Goal: Navigation & Orientation: Find specific page/section

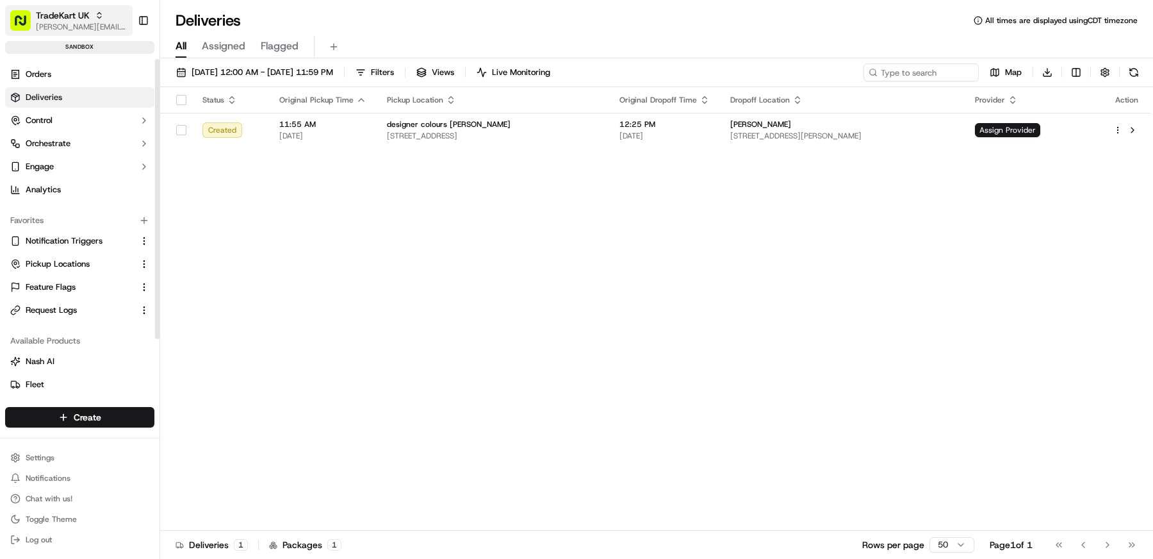
click at [54, 20] on span "TradeKart UK" at bounding box center [63, 15] width 54 height 13
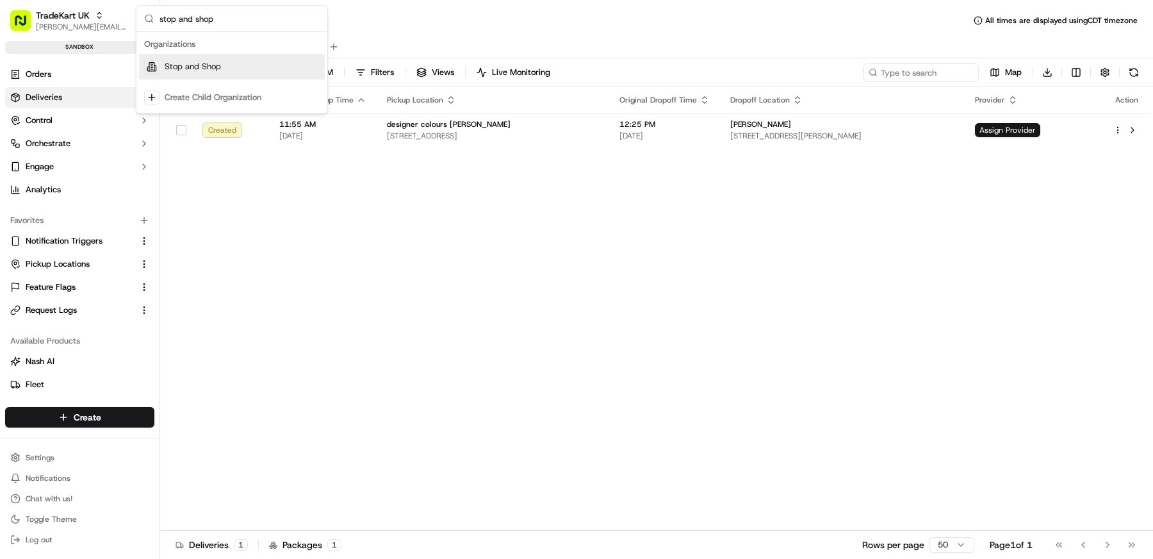
type input "stop and shop"
click at [256, 73] on div "Stop and Shop" at bounding box center [232, 67] width 186 height 26
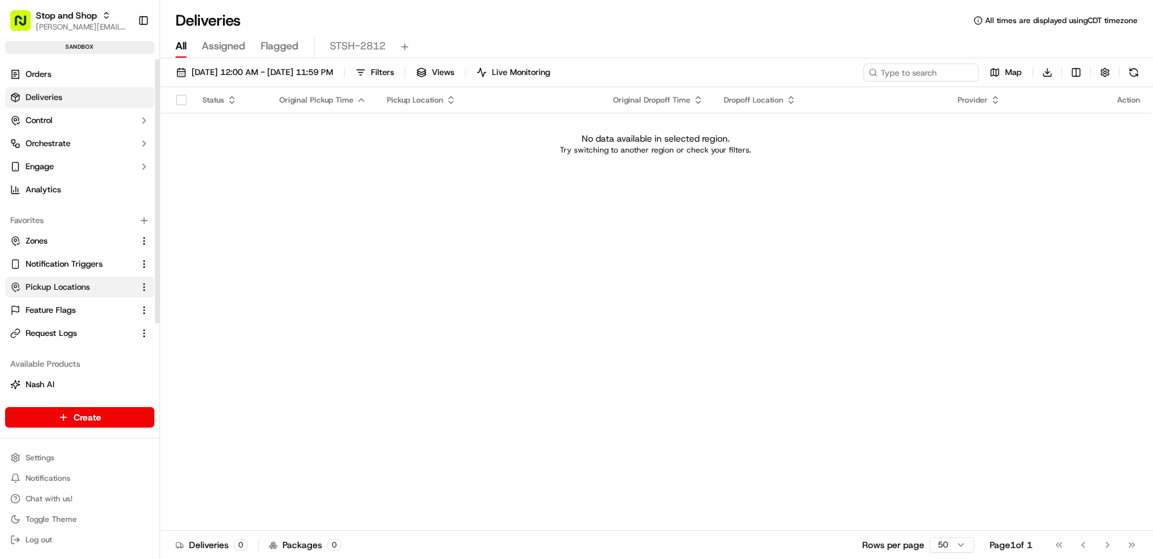
click at [71, 286] on span "Pickup Locations" at bounding box center [58, 287] width 64 height 12
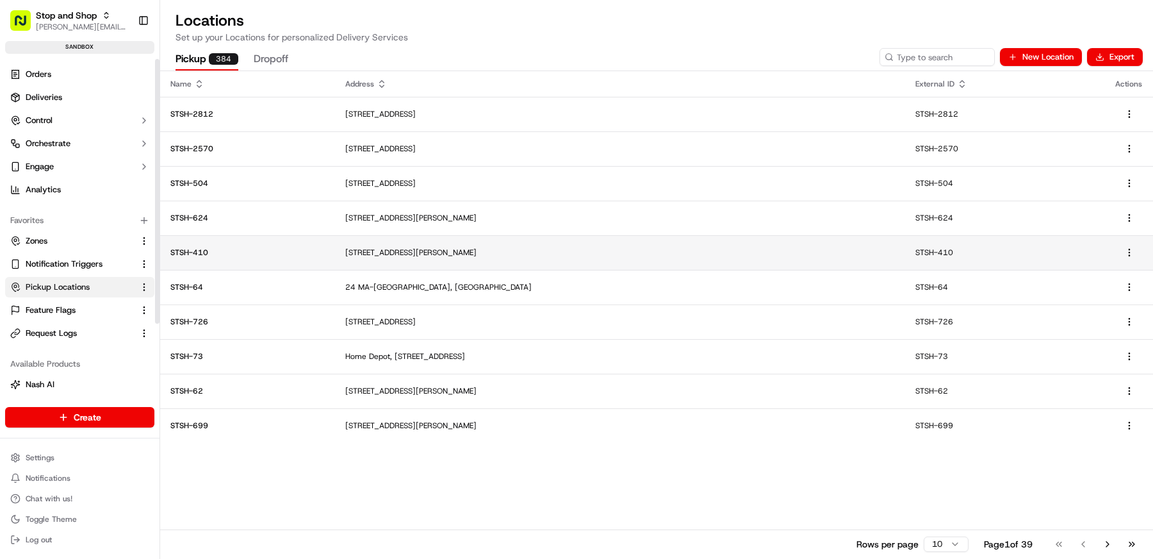
click at [229, 268] on td "STSH-410" at bounding box center [247, 252] width 175 height 35
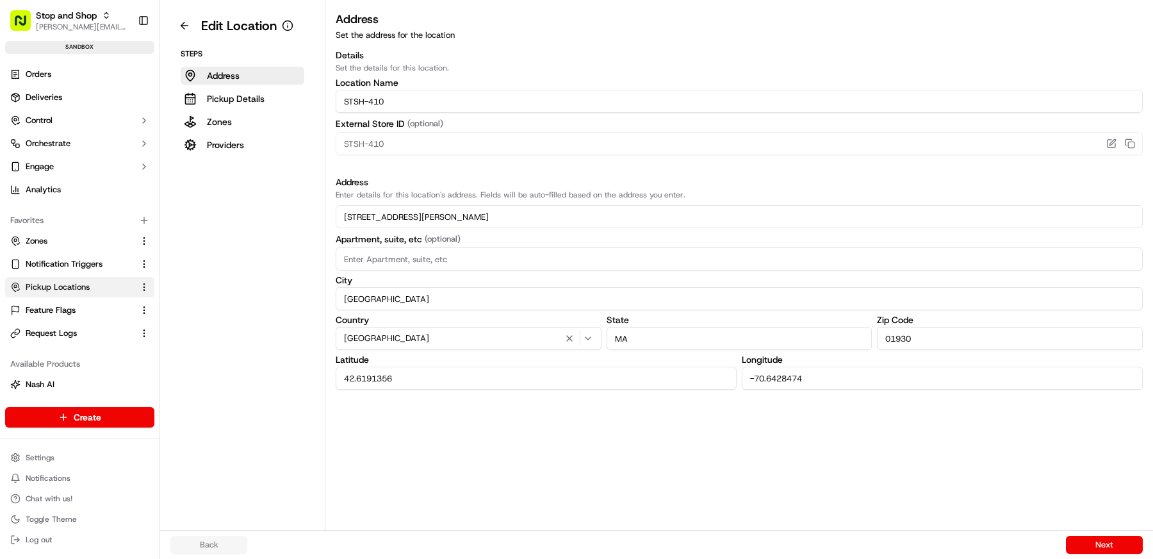
click at [240, 131] on div "Steps Address Pickup Details Zones Providers" at bounding box center [242, 101] width 144 height 105
click at [240, 138] on p "Providers" at bounding box center [225, 144] width 37 height 13
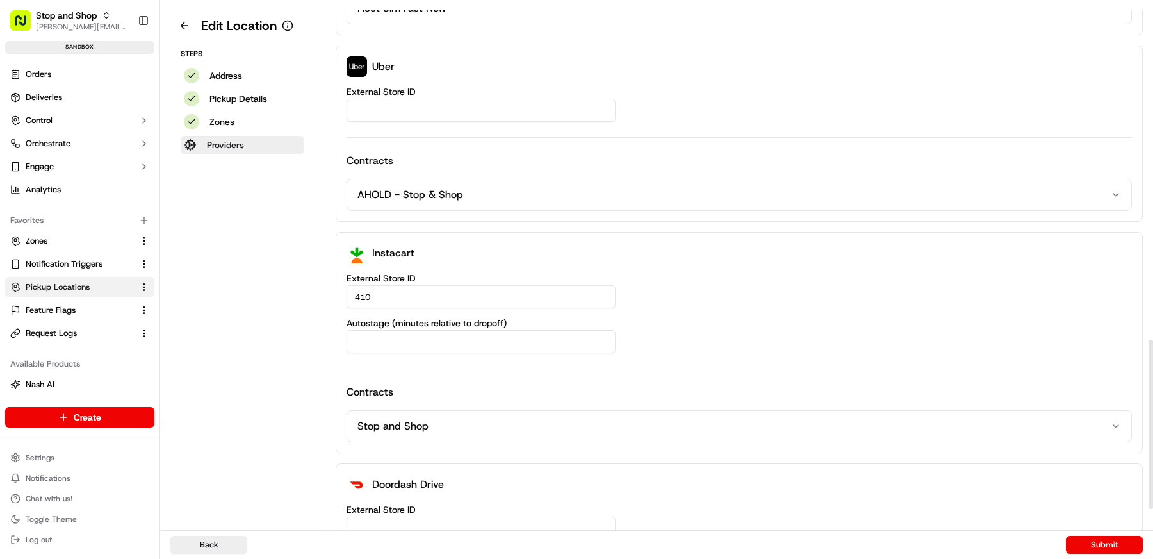
scroll to position [1109, 0]
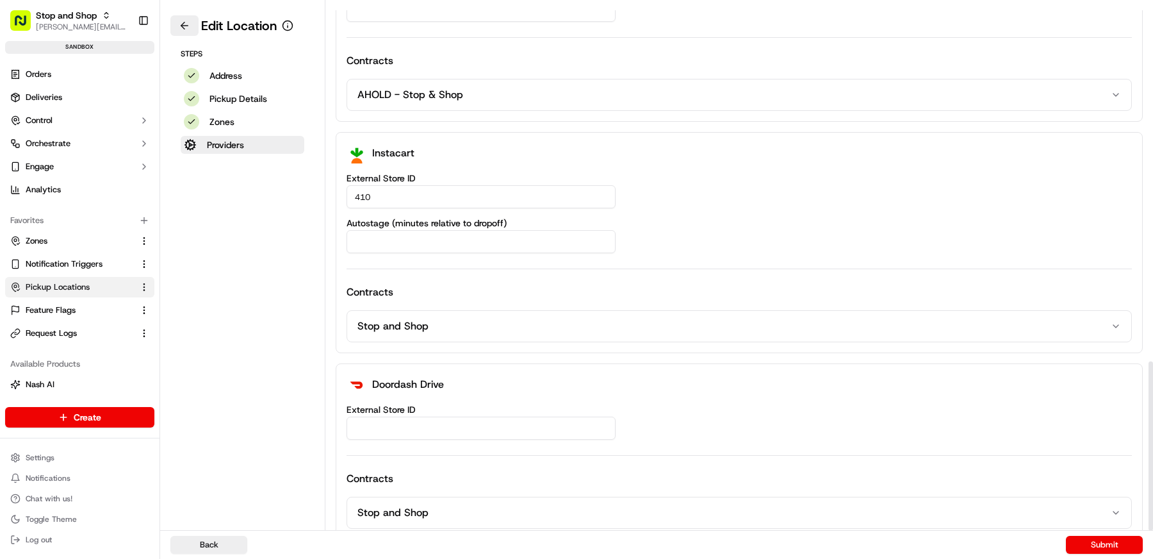
click at [175, 28] on button at bounding box center [184, 25] width 28 height 20
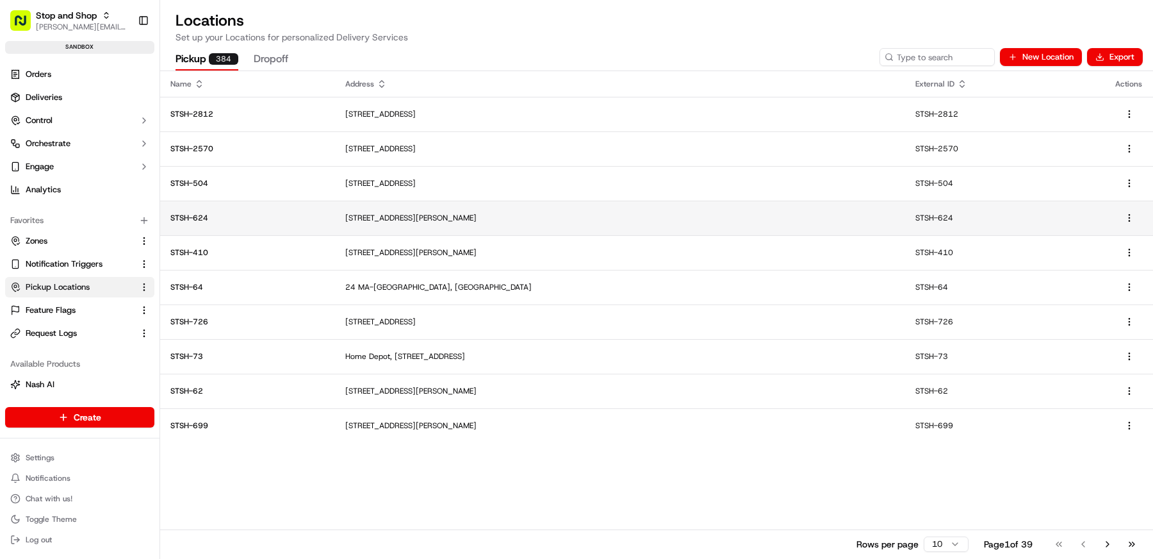
click at [265, 217] on p "STSH-624" at bounding box center [247, 218] width 154 height 10
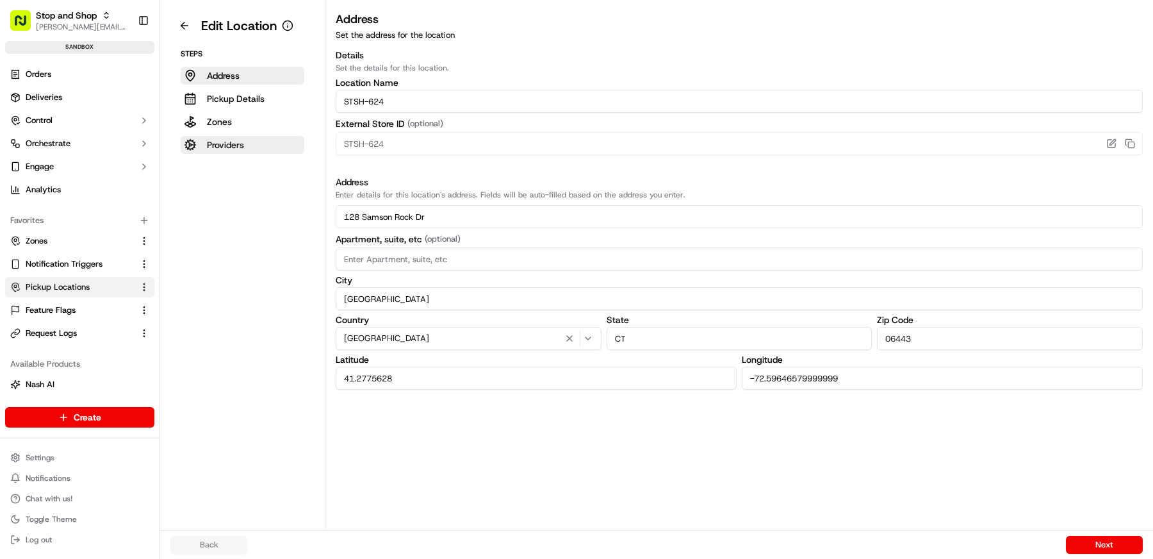
click at [249, 145] on button "Providers" at bounding box center [243, 145] width 124 height 18
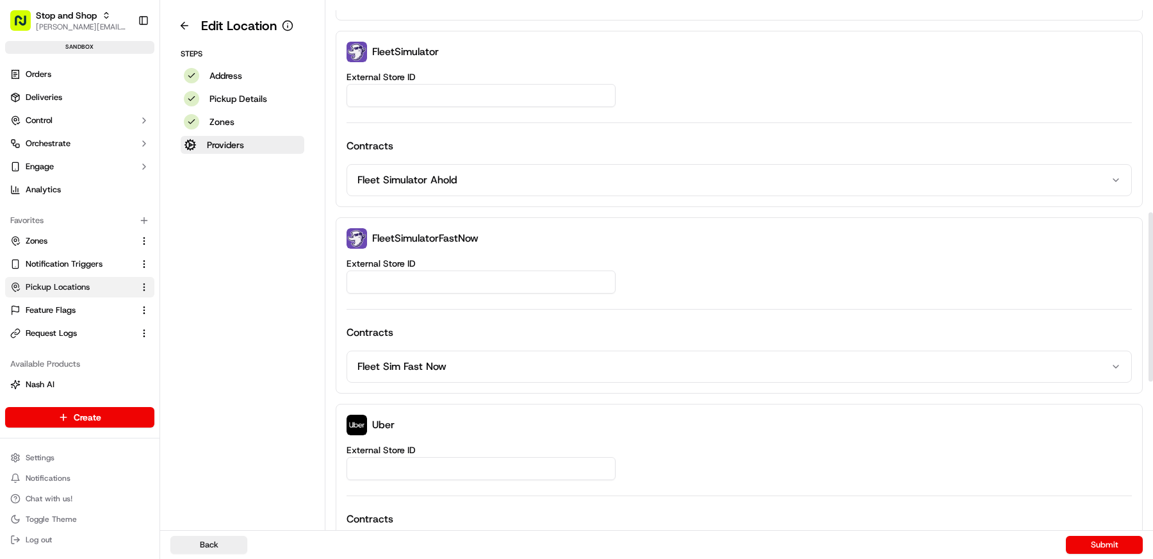
scroll to position [1109, 0]
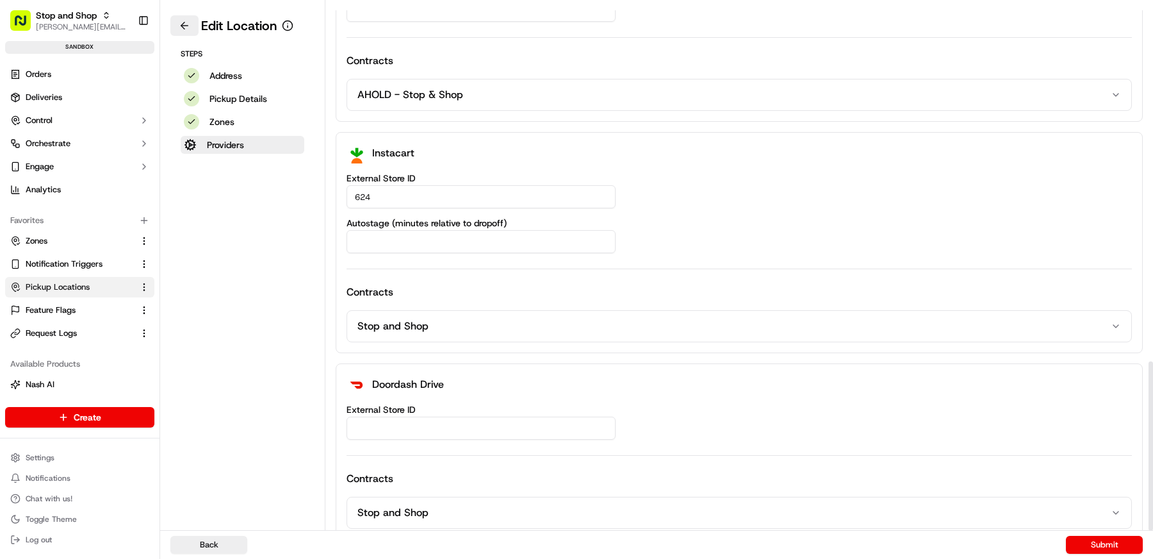
click at [185, 29] on button at bounding box center [184, 25] width 28 height 20
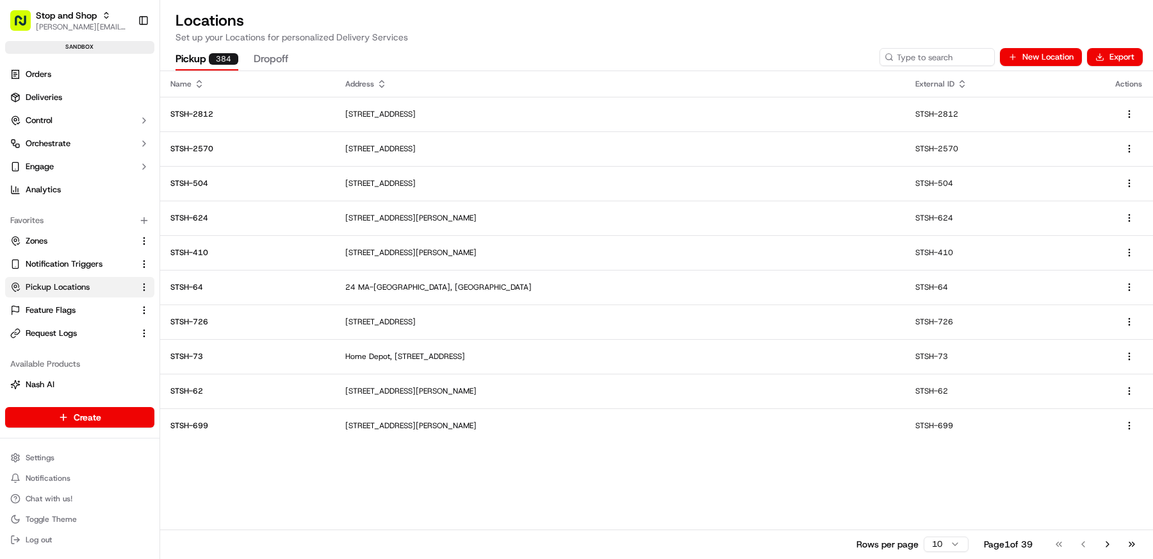
click at [573, 28] on h2 "Locations" at bounding box center [657, 20] width 962 height 20
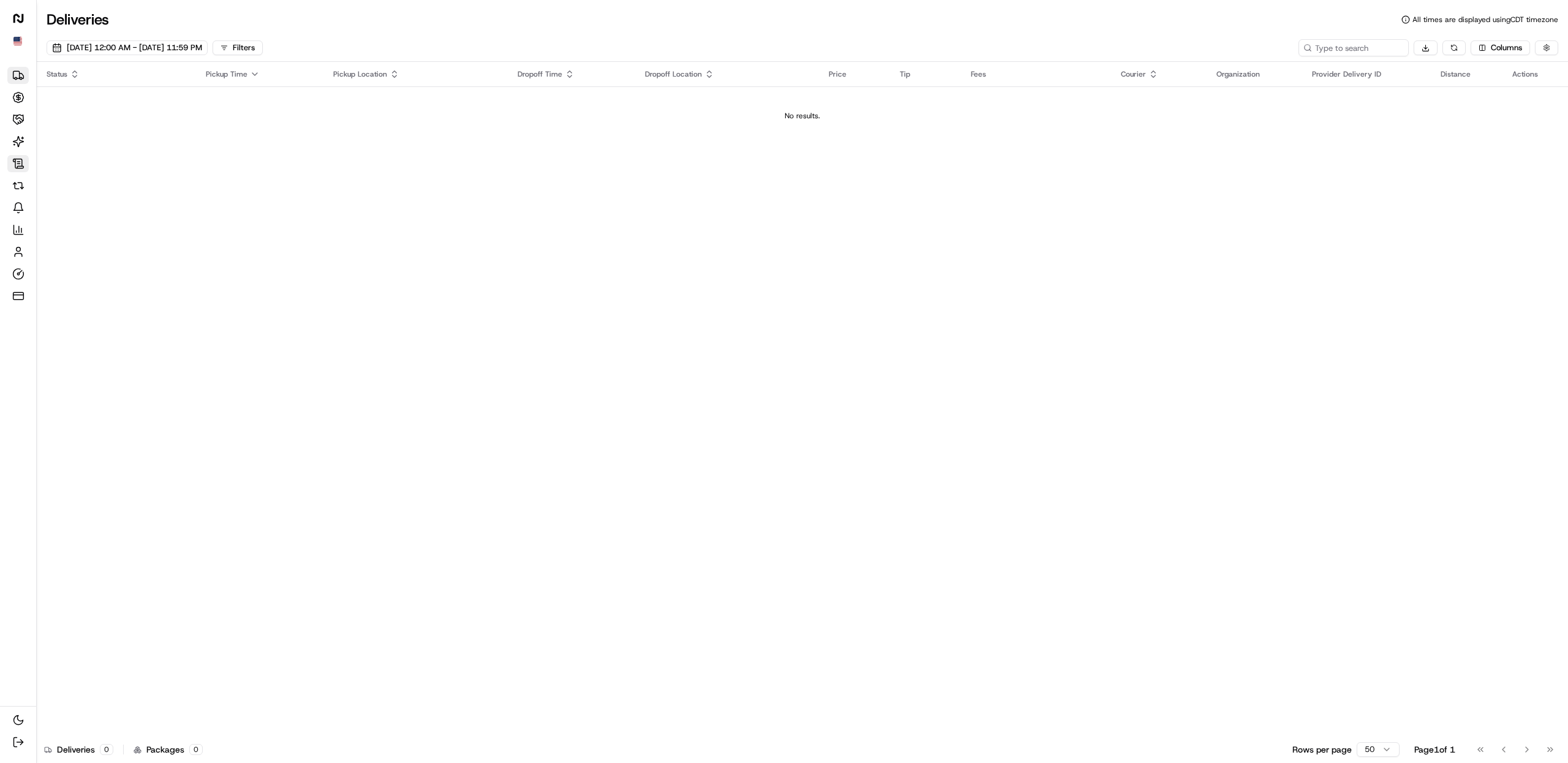
click at [19, 163] on icon at bounding box center [18, 164] width 12 height 12
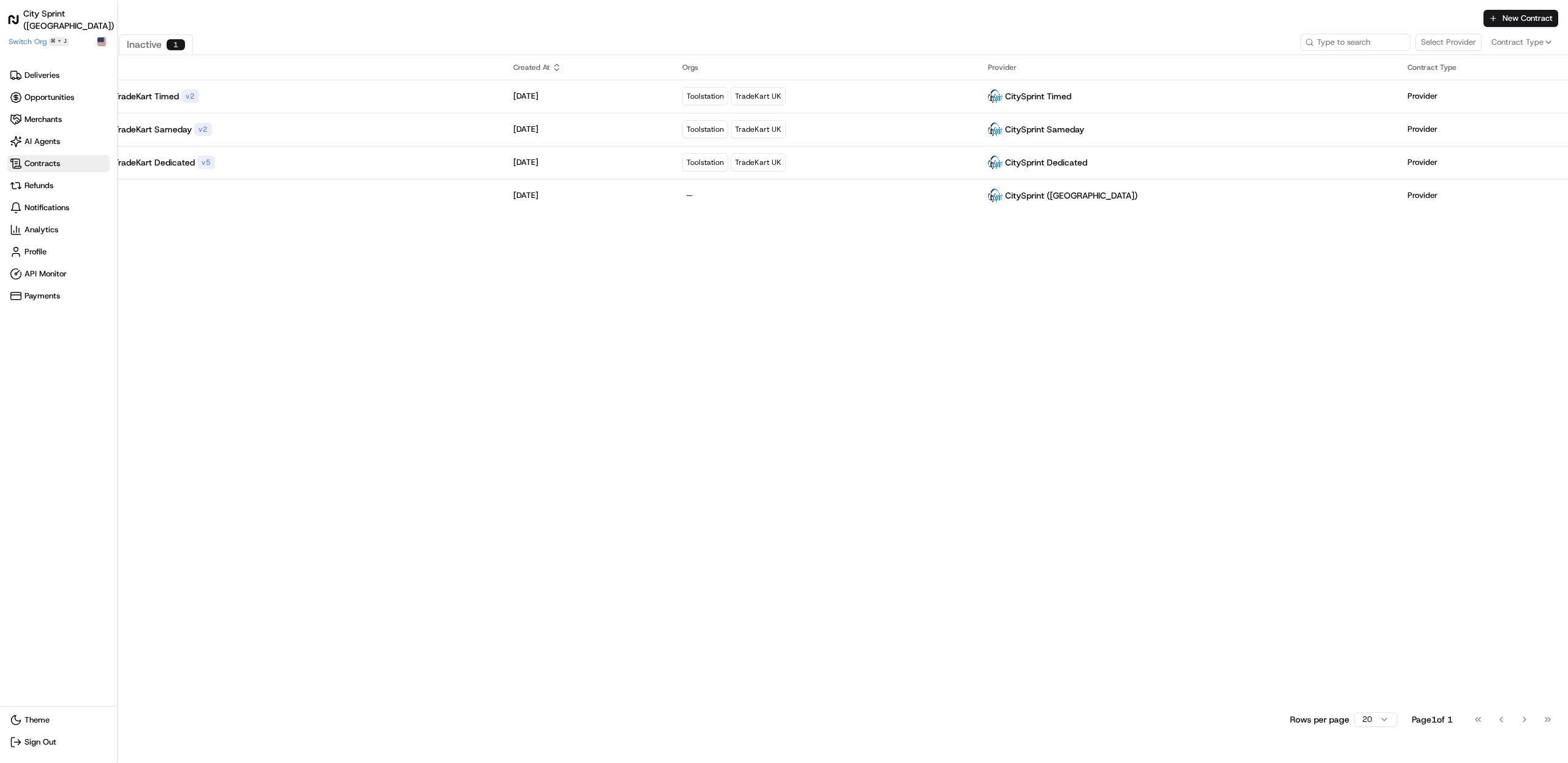
click at [30, 35] on div "City Sprint ([GEOGRAPHIC_DATA]) Make sidebar auto shrink Switch Org ⌘ + J" at bounding box center [58, 30] width 102 height 35
click at [30, 42] on span "Switch Org" at bounding box center [28, 41] width 38 height 10
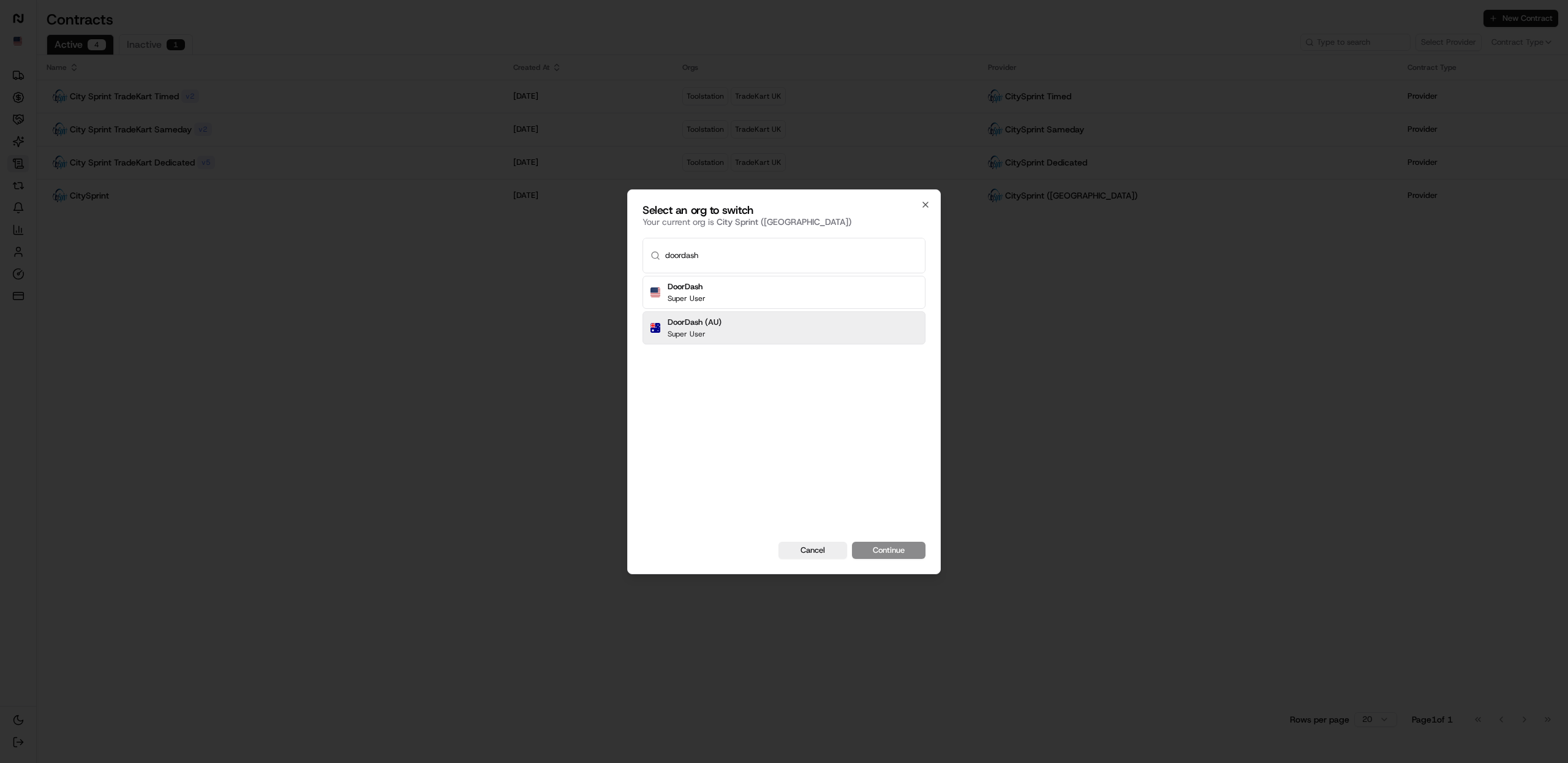
type input "doordash"
click at [709, 297] on div "DoorDash Super User" at bounding box center [784, 292] width 283 height 33
click at [891, 545] on button "Continue" at bounding box center [888, 550] width 74 height 17
